Goal: Task Accomplishment & Management: Use online tool/utility

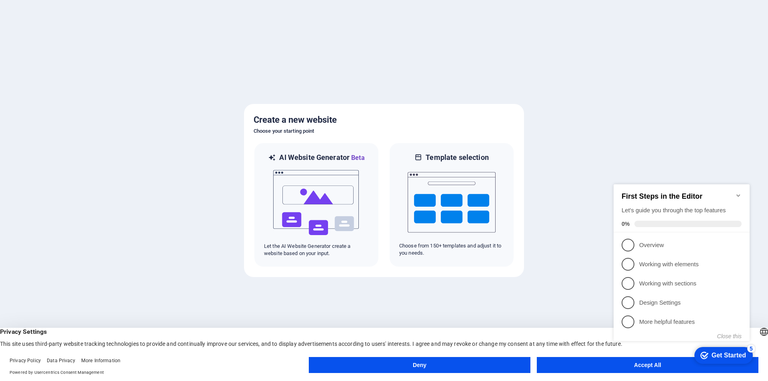
click at [631, 363] on div "checkmark Get Started 5 First Steps in the Editor Let's guide you through the t…" at bounding box center [684, 270] width 146 height 194
click at [648, 368] on appcues-checklist "Contextual help checklist present on screen" at bounding box center [684, 271] width 146 height 196
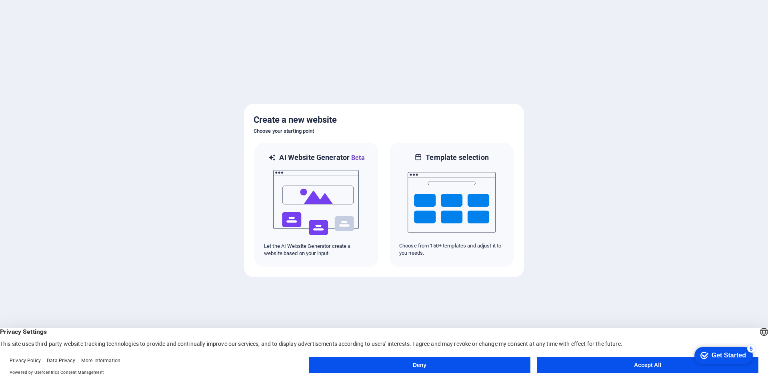
click at [723, 367] on div "checkmark Get Started 5 First Steps in the Editor Let's guide you through the t…" at bounding box center [722, 355] width 68 height 24
click at [650, 364] on button "Accept All" at bounding box center [648, 365] width 222 height 16
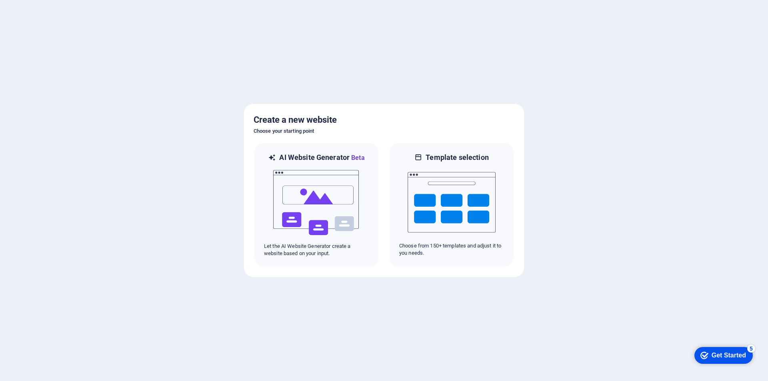
click at [239, 351] on div at bounding box center [384, 190] width 768 height 381
click at [335, 189] on img at bounding box center [317, 203] width 88 height 80
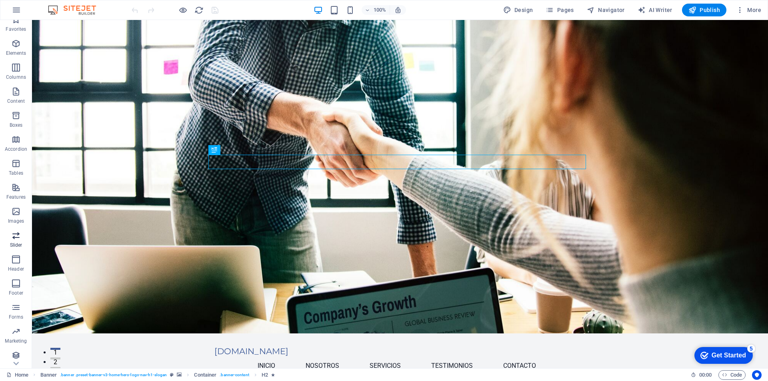
scroll to position [12, 0]
click at [702, 12] on span "Publish" at bounding box center [705, 10] width 32 height 8
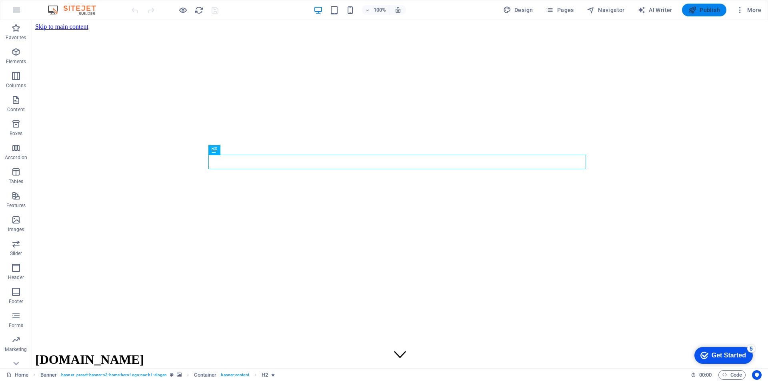
click at [715, 10] on span "Publish" at bounding box center [705, 10] width 32 height 8
